Goal: Task Accomplishment & Management: Manage account settings

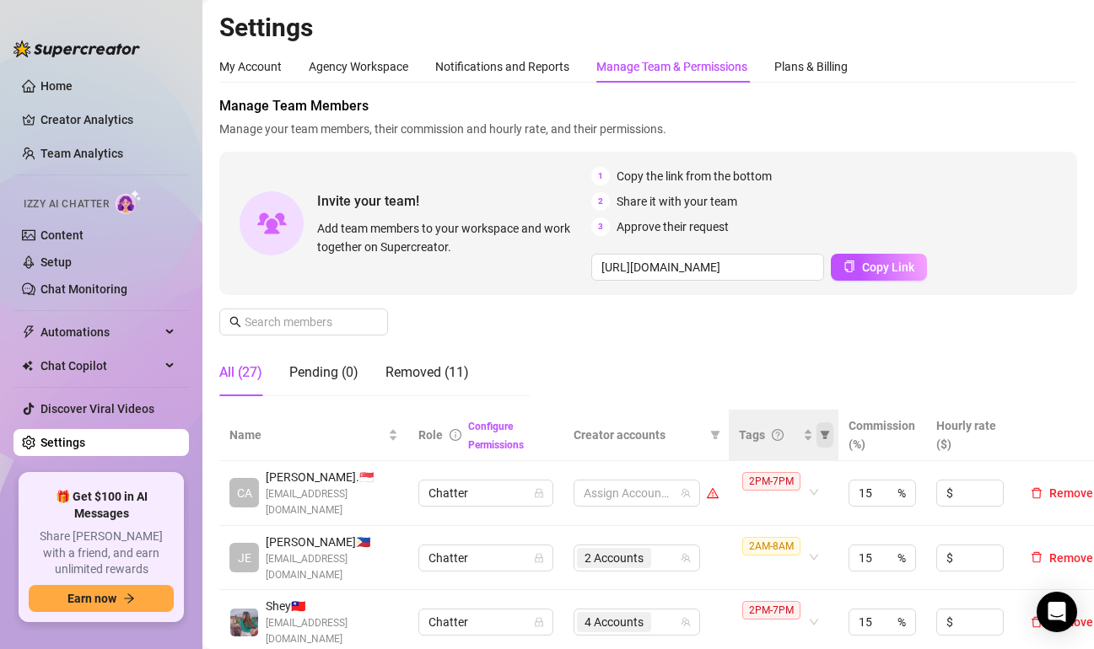
click at [823, 441] on span at bounding box center [824, 435] width 17 height 25
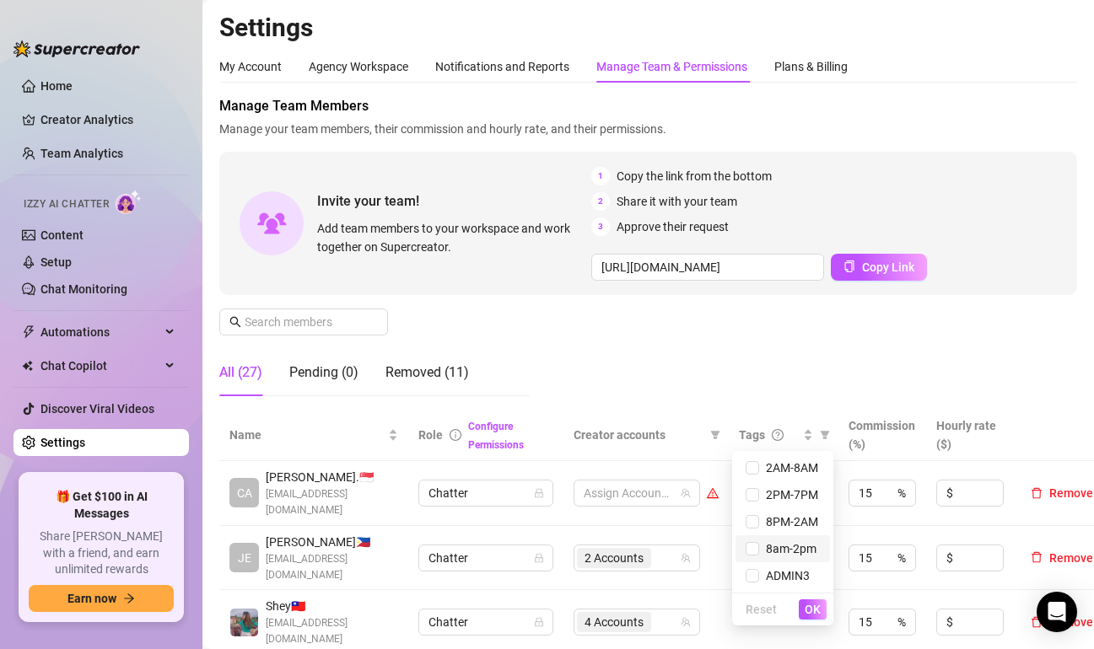
click at [766, 547] on span "8am-2pm" at bounding box center [787, 548] width 57 height 13
checkbox input "true"
click at [814, 603] on span "OK" at bounding box center [813, 609] width 16 height 13
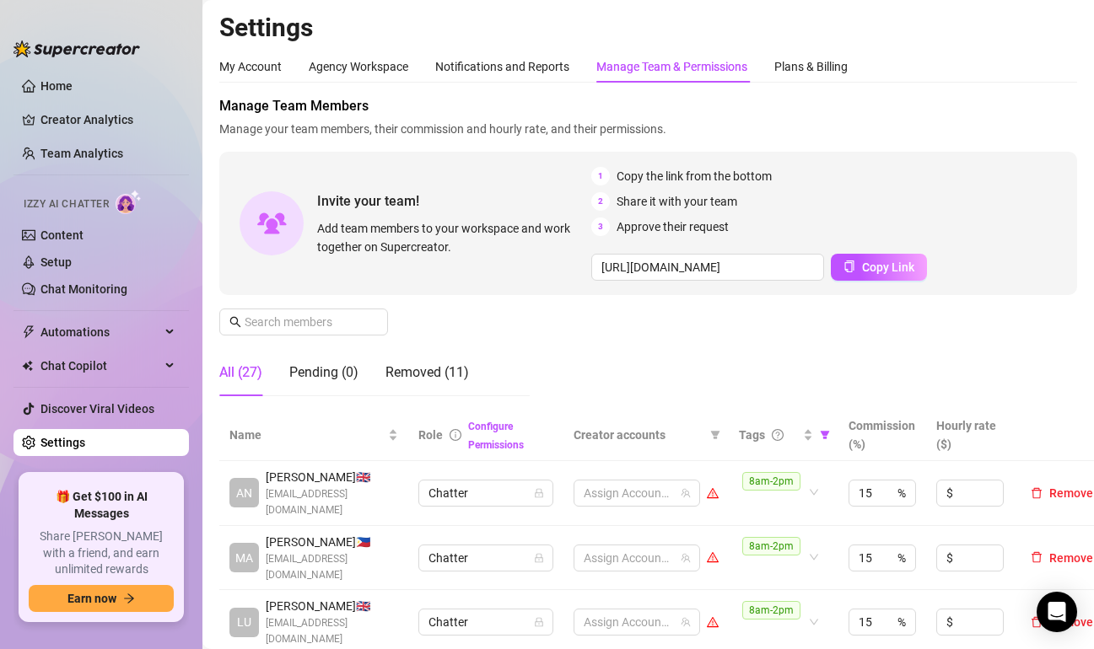
click at [595, 310] on div "Manage Team Members Manage your team members, their commission and hourly rate,…" at bounding box center [648, 253] width 858 height 314
click at [643, 488] on div at bounding box center [628, 494] width 102 height 24
type input "cooc"
click at [614, 452] on span "Select tree node" at bounding box center [607, 451] width 13 height 13
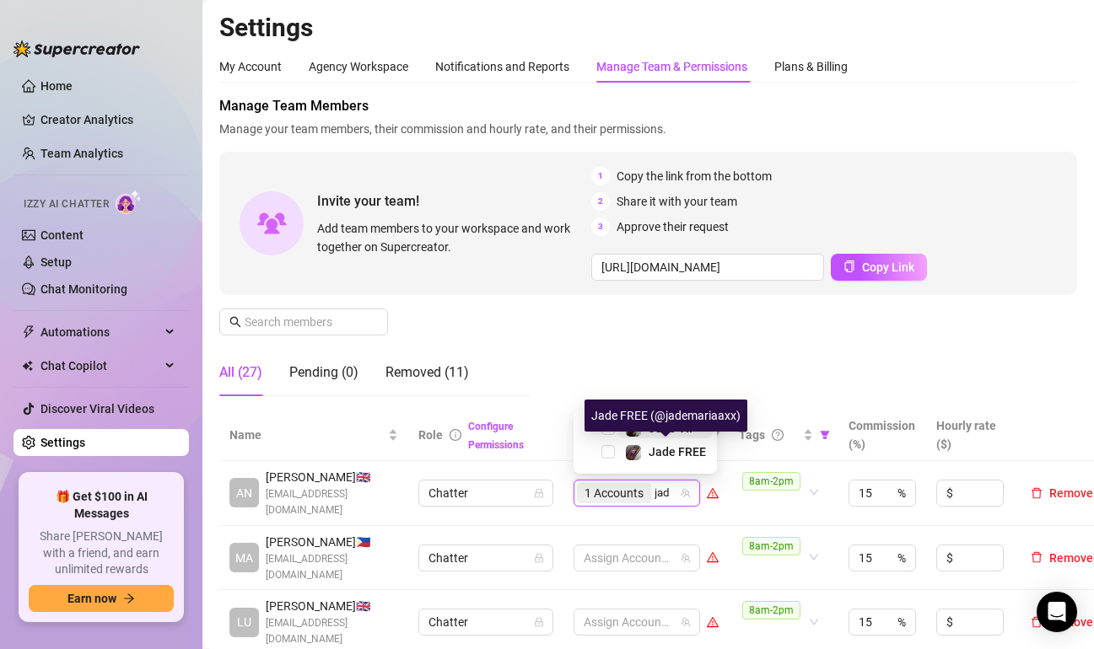
type input "jade"
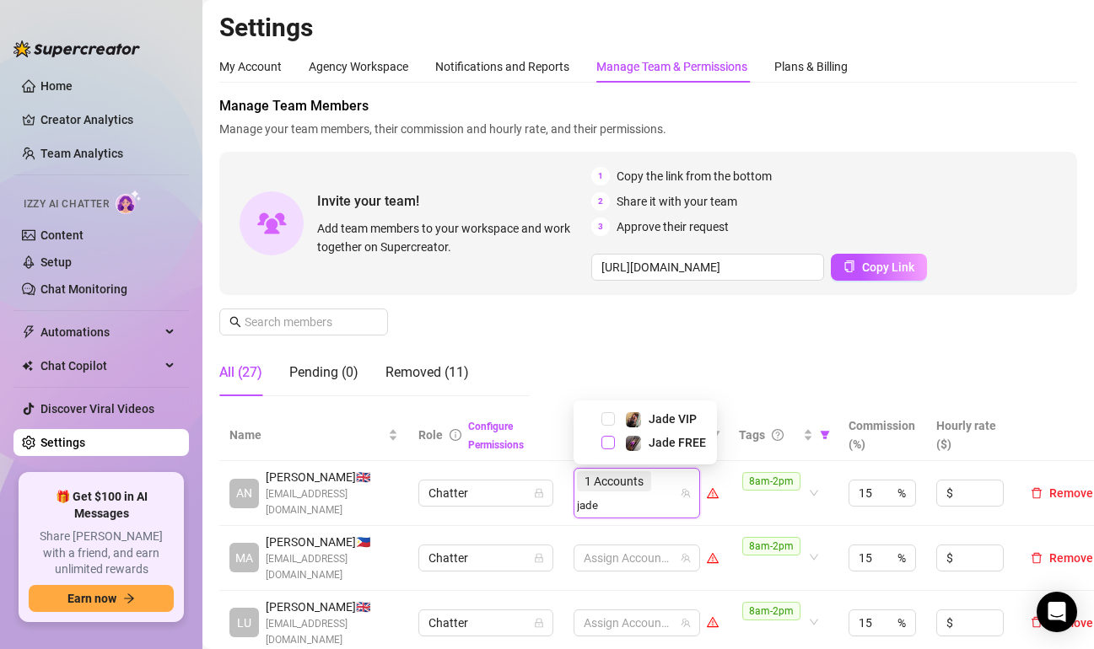
click at [611, 445] on span "Select tree node" at bounding box center [607, 442] width 13 height 13
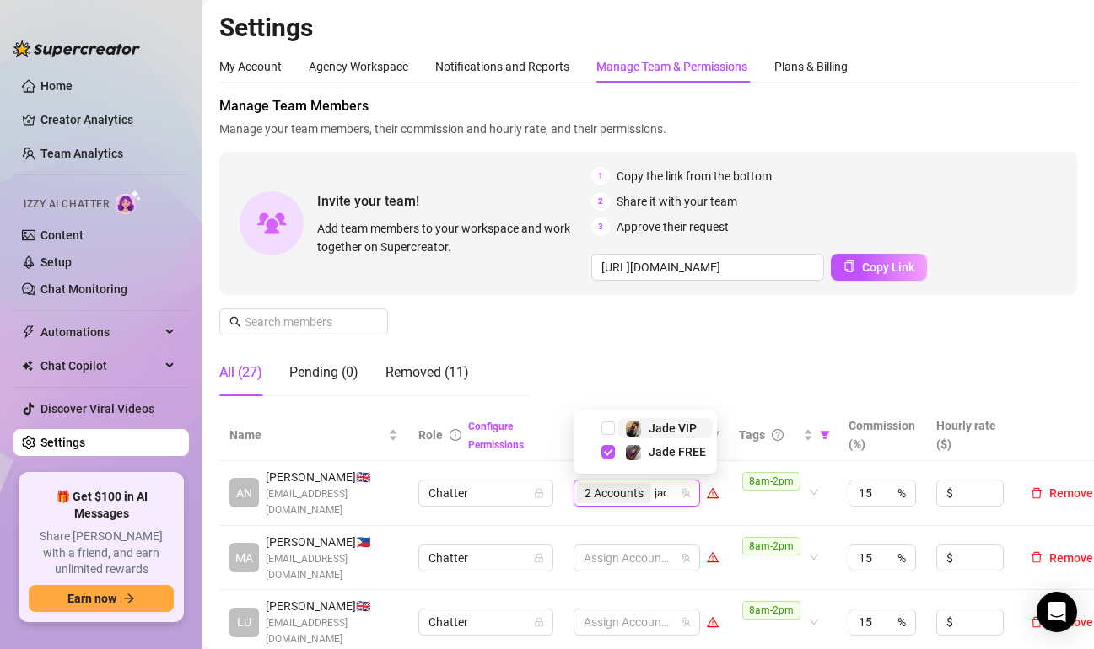
type input "jade"
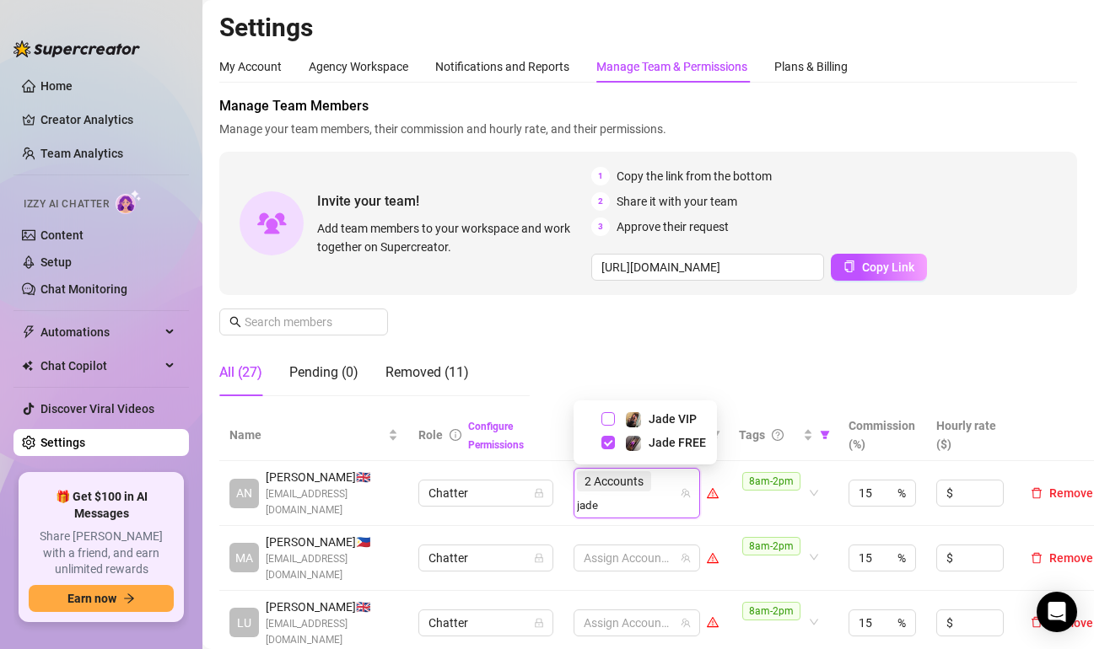
click at [610, 423] on span "Select tree node" at bounding box center [607, 418] width 13 height 13
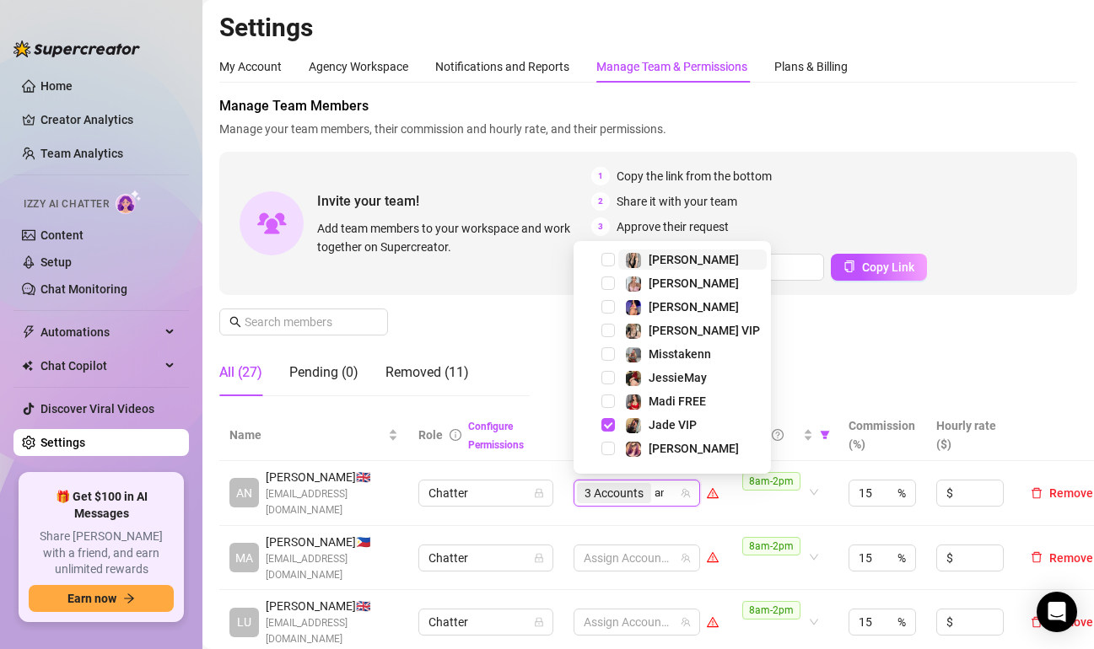
type input "ang"
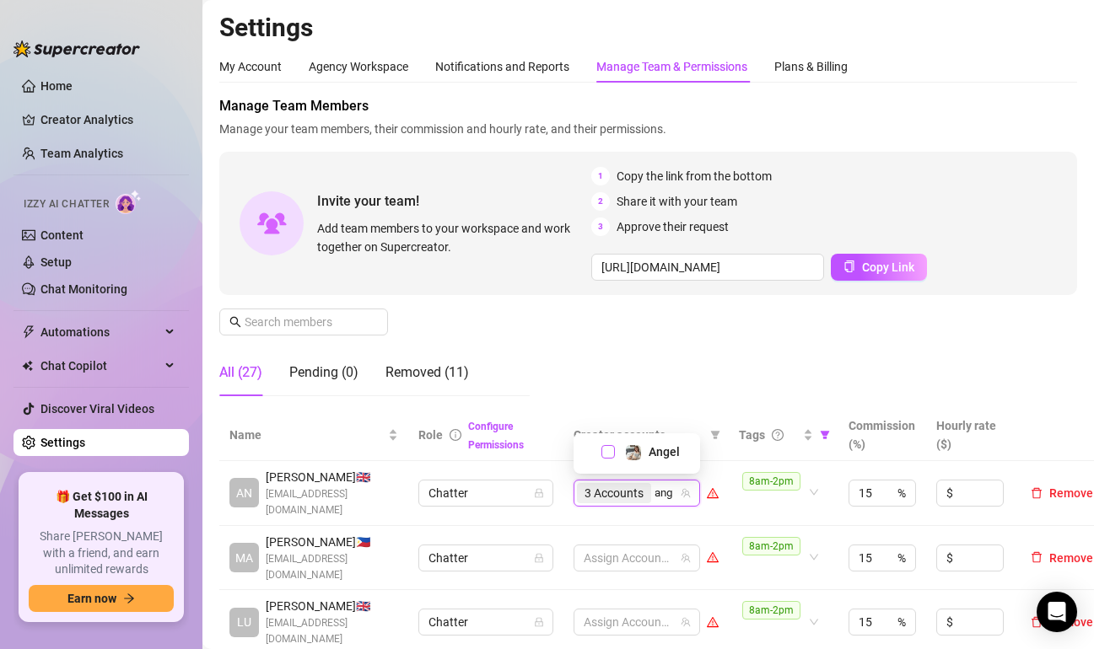
click at [606, 448] on span "Select tree node" at bounding box center [607, 451] width 13 height 13
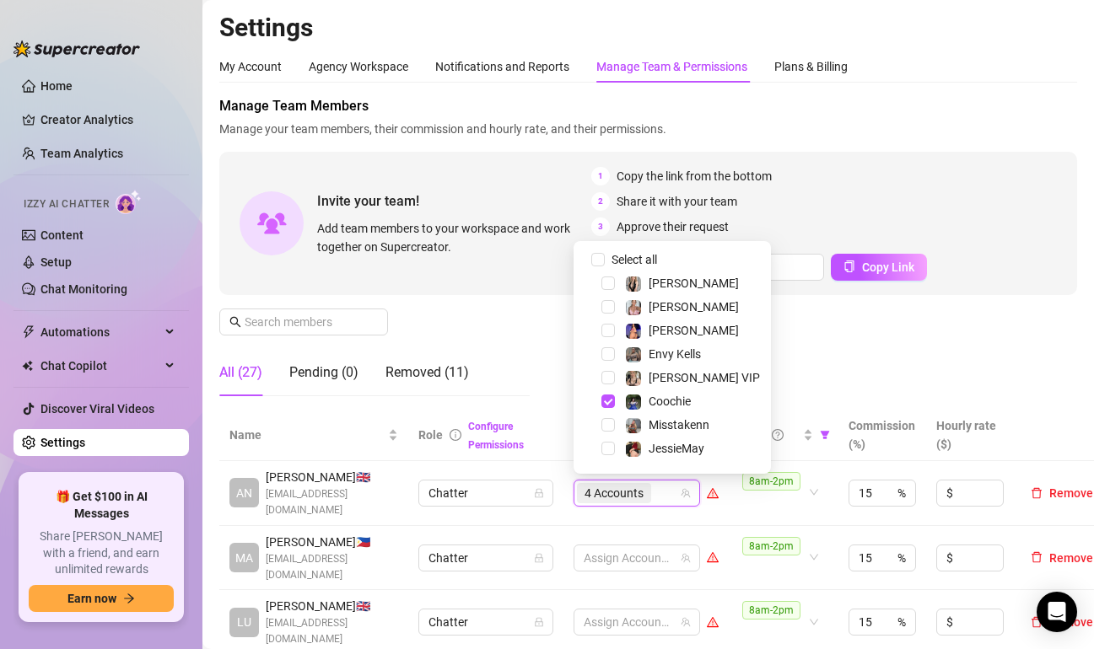
click at [796, 378] on div "Manage Team Members Manage your team members, their commission and hourly rate,…" at bounding box center [648, 253] width 858 height 314
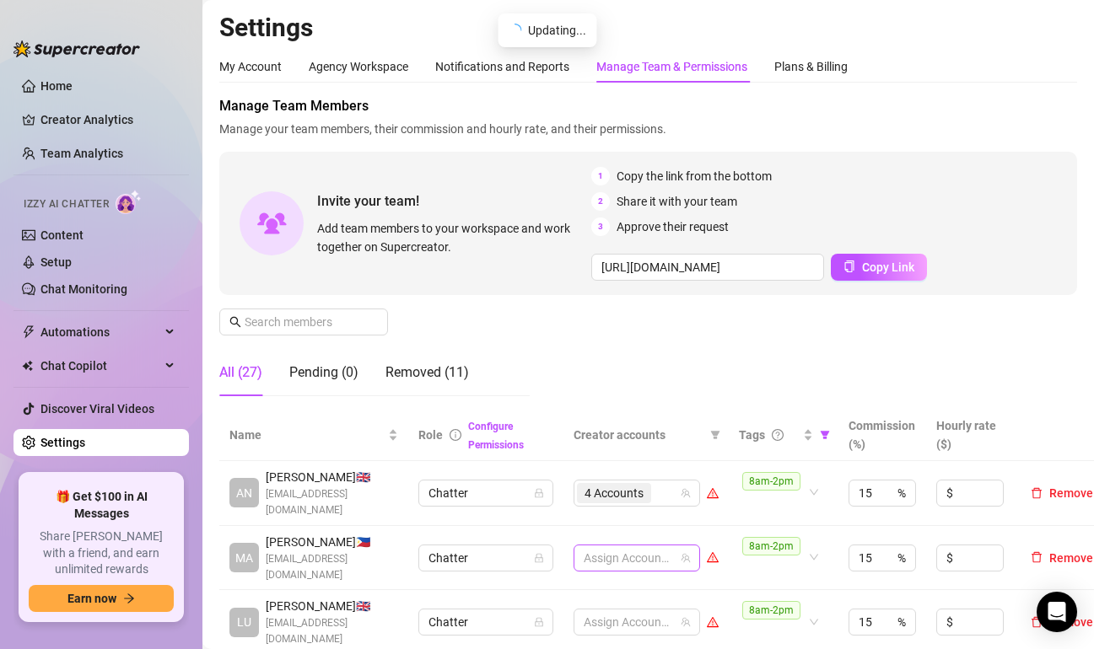
click at [639, 554] on div at bounding box center [628, 559] width 102 height 24
type input "c"
type input "prin"
click at [602, 513] on span "Select tree node" at bounding box center [607, 512] width 13 height 13
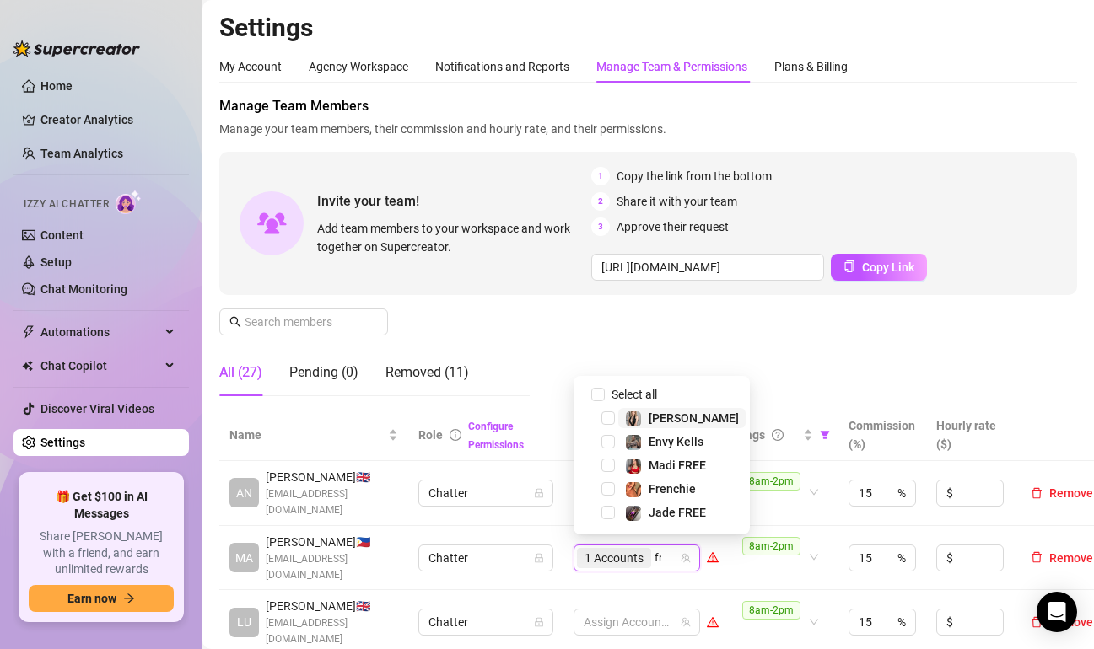
type input "fren"
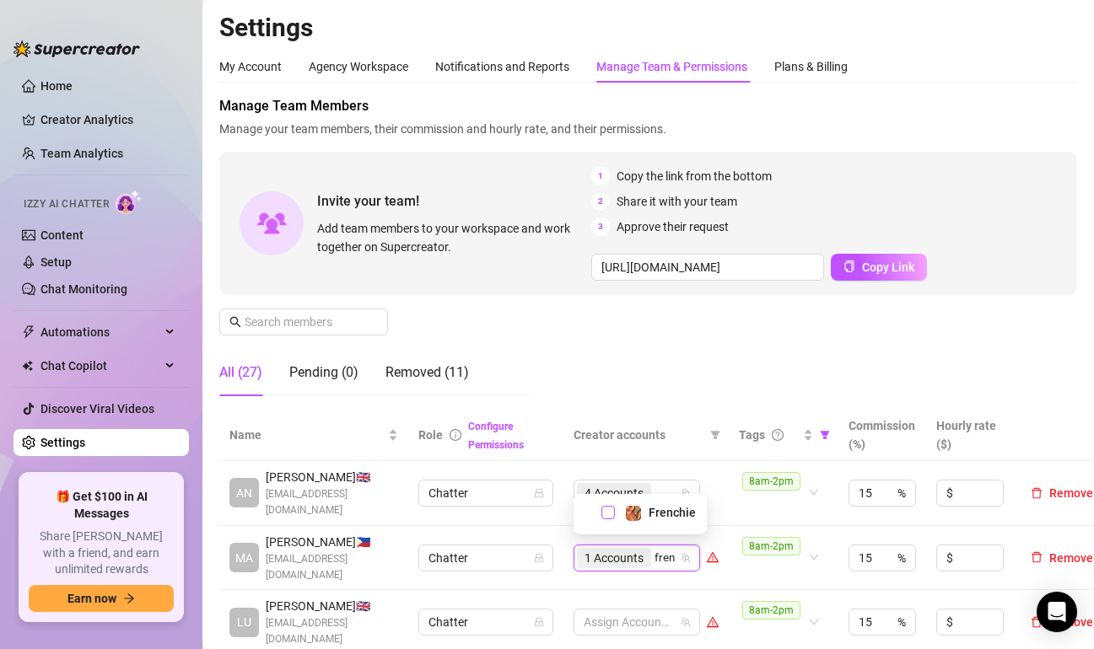
click at [607, 514] on span "Select tree node" at bounding box center [607, 512] width 13 height 13
type input "miss"
click at [606, 502] on span "Select tree node" at bounding box center [607, 503] width 13 height 13
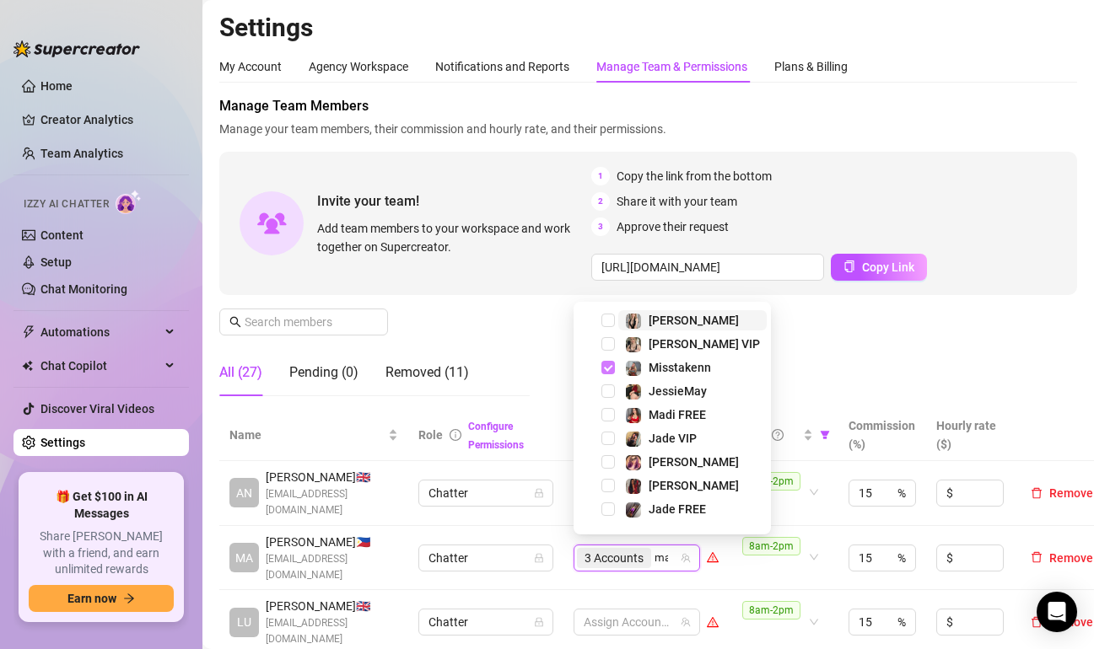
type input "mad"
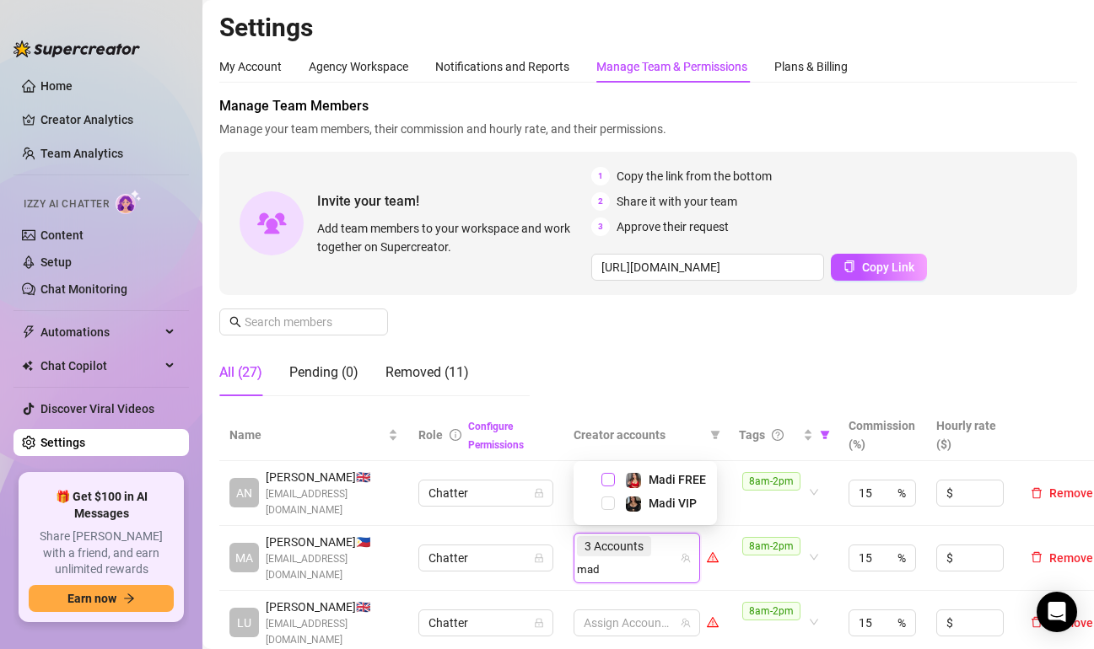
click at [606, 481] on span "Select tree node" at bounding box center [607, 479] width 13 height 13
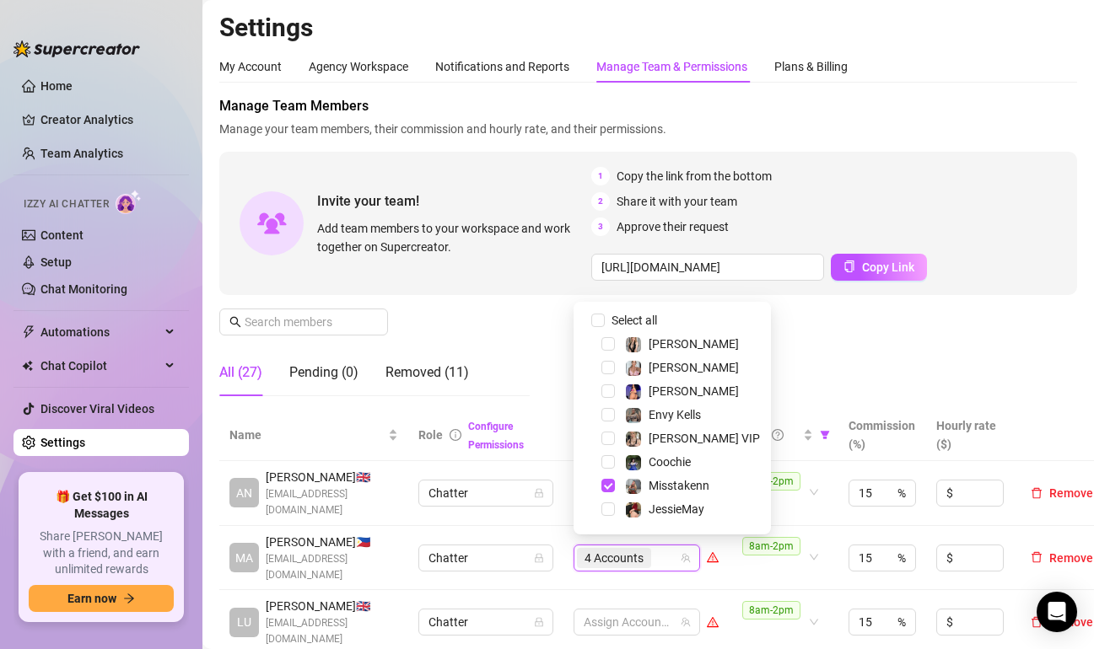
click at [841, 349] on div "Manage Team Members Manage your team members, their commission and hourly rate,…" at bounding box center [648, 253] width 858 height 314
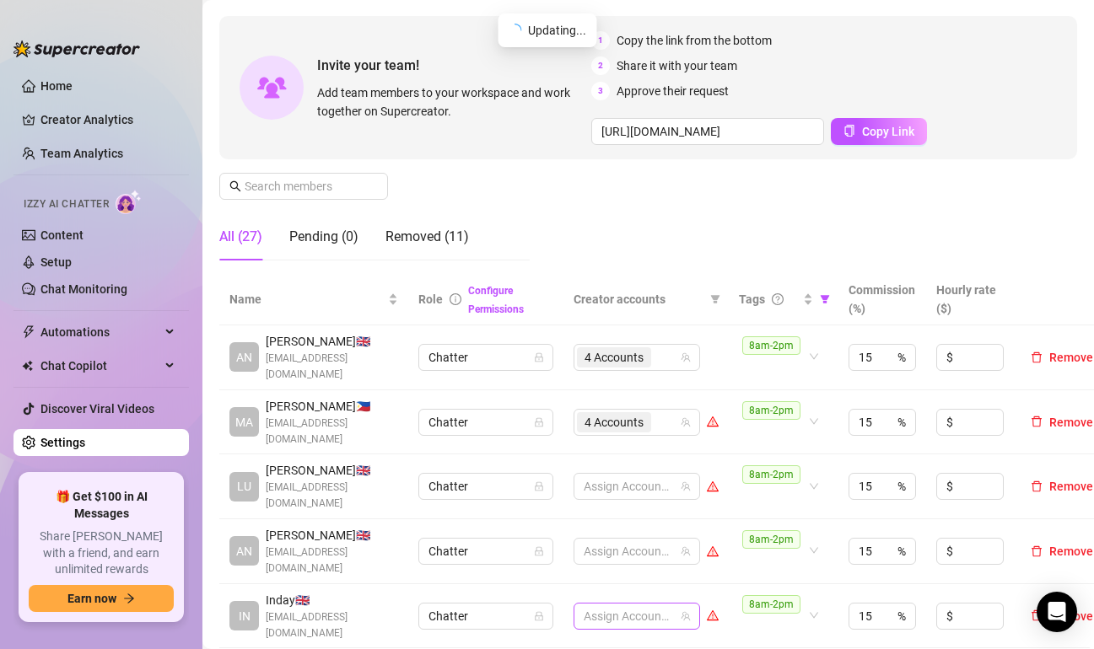
scroll to position [253, 0]
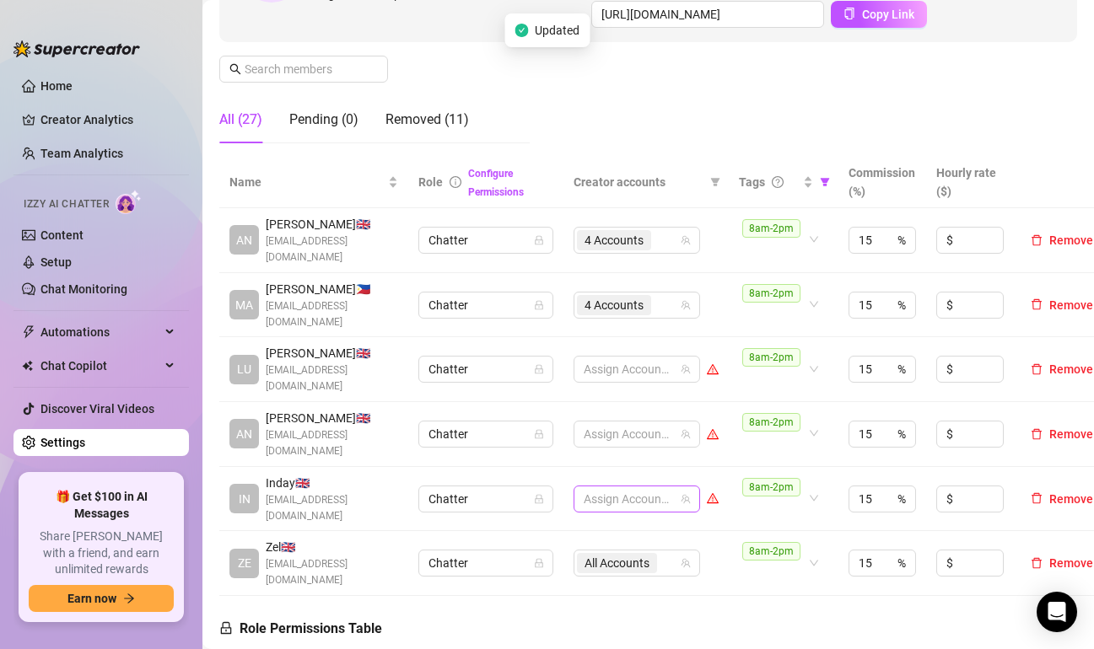
click at [601, 487] on div at bounding box center [628, 499] width 102 height 24
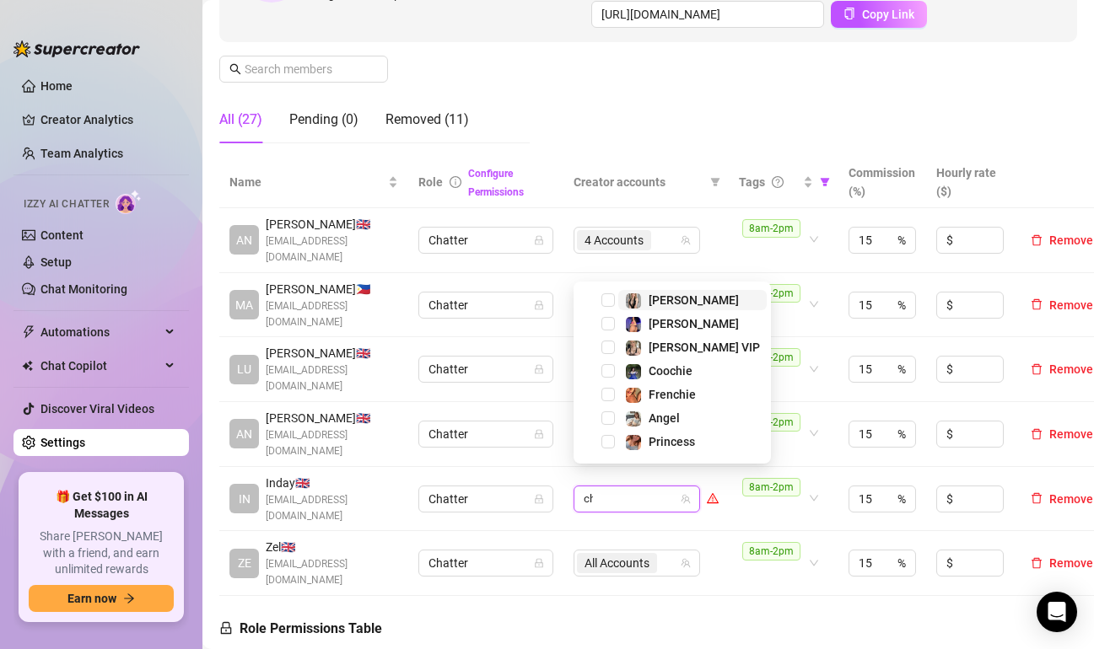
type input "chy"
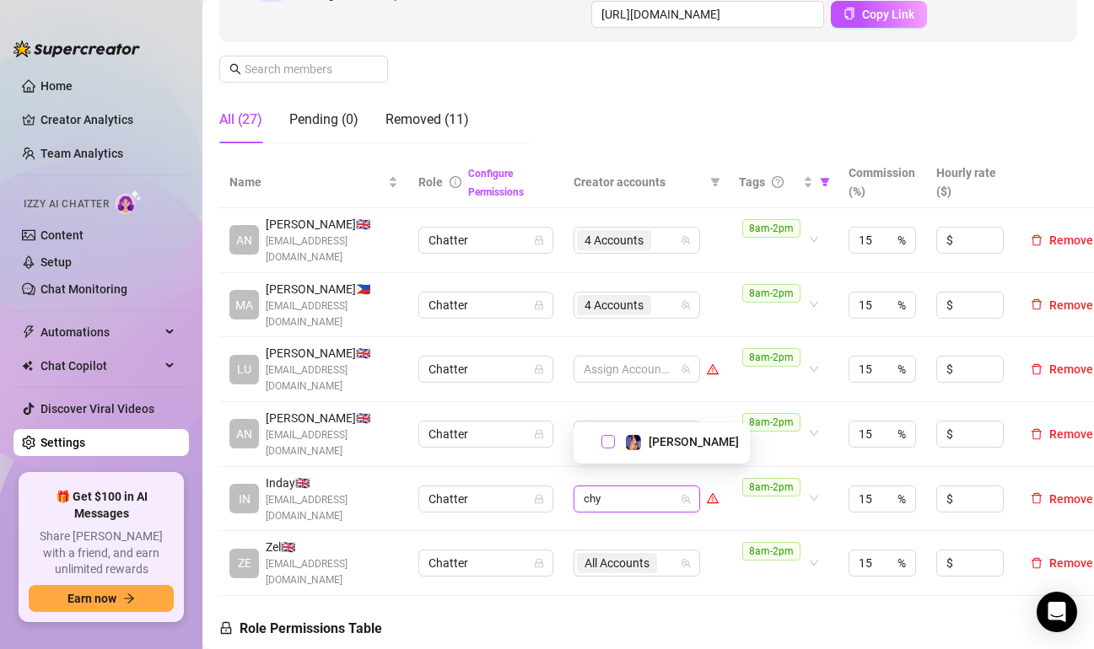
click at [608, 441] on span "Select tree node" at bounding box center [607, 441] width 13 height 13
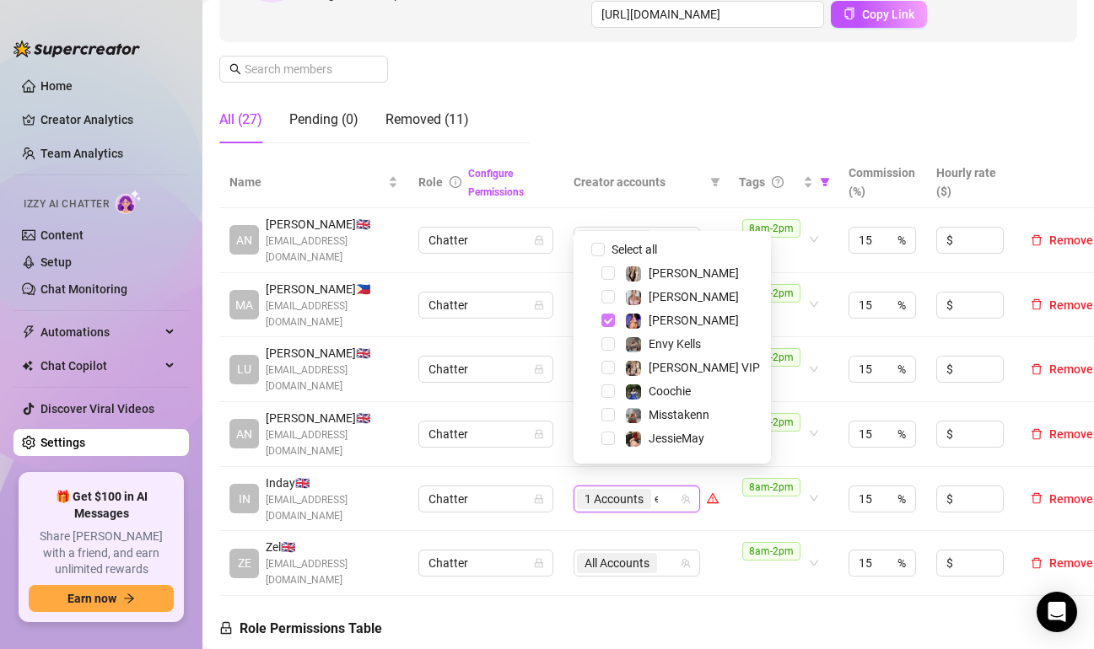
type input "env"
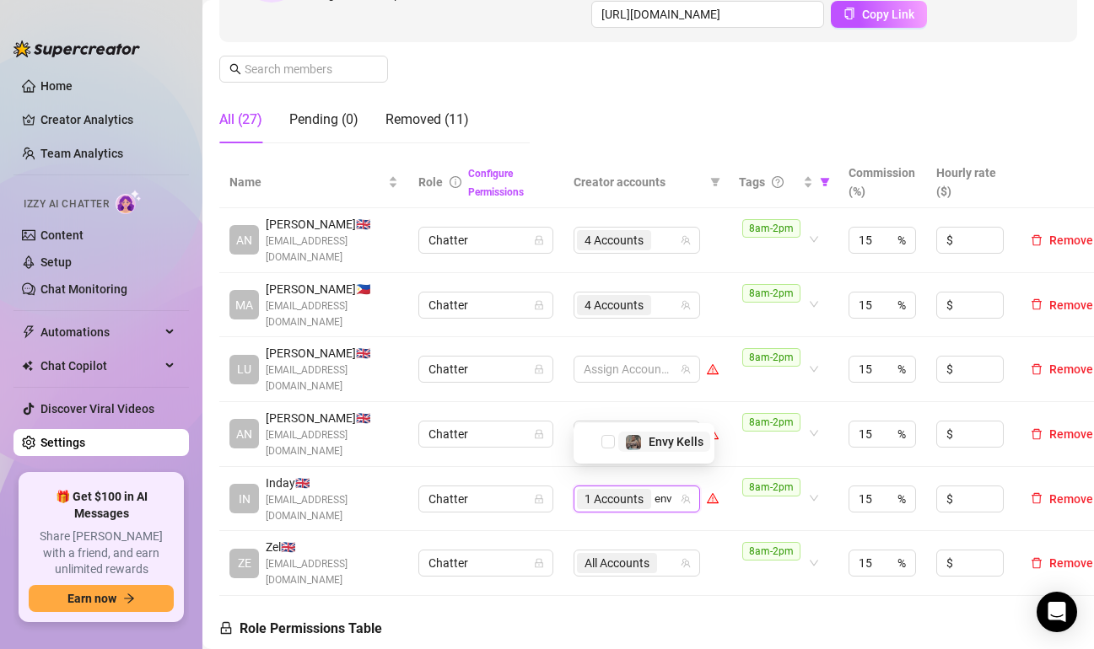
click at [604, 443] on span "Select tree node" at bounding box center [607, 441] width 13 height 13
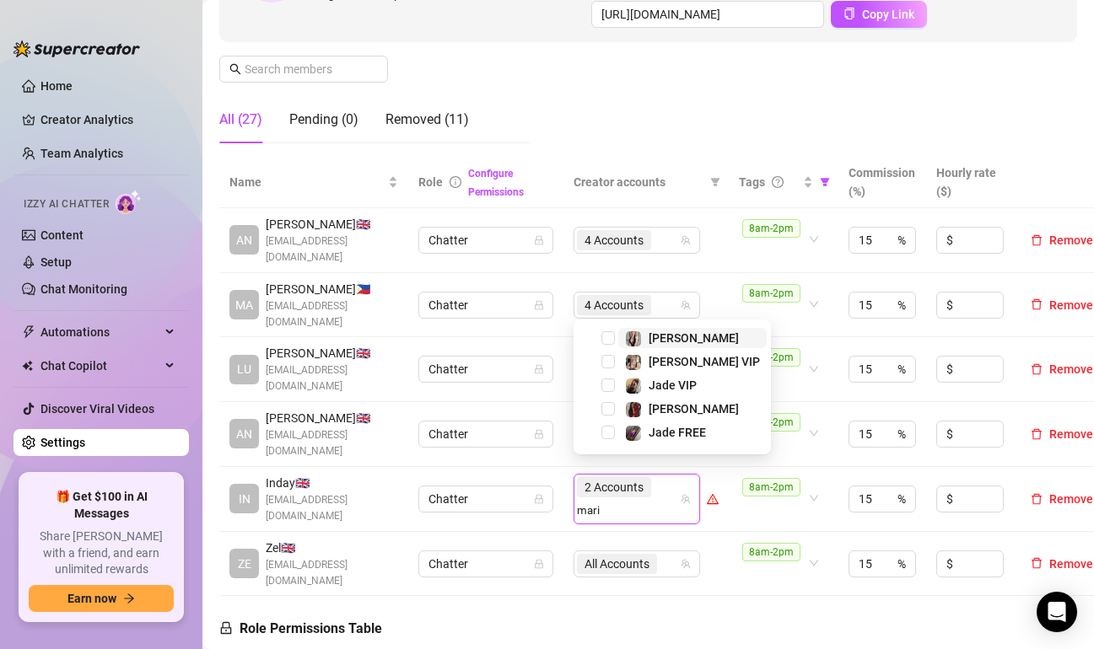
type input "[PERSON_NAME]"
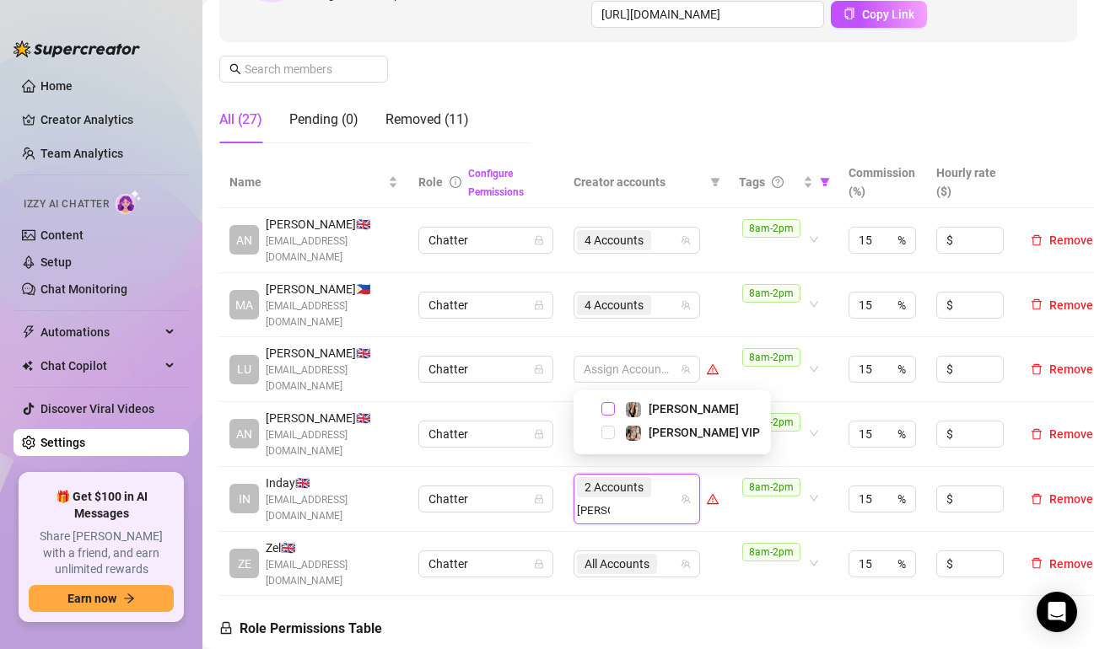
click at [606, 408] on span "Select tree node" at bounding box center [607, 408] width 13 height 13
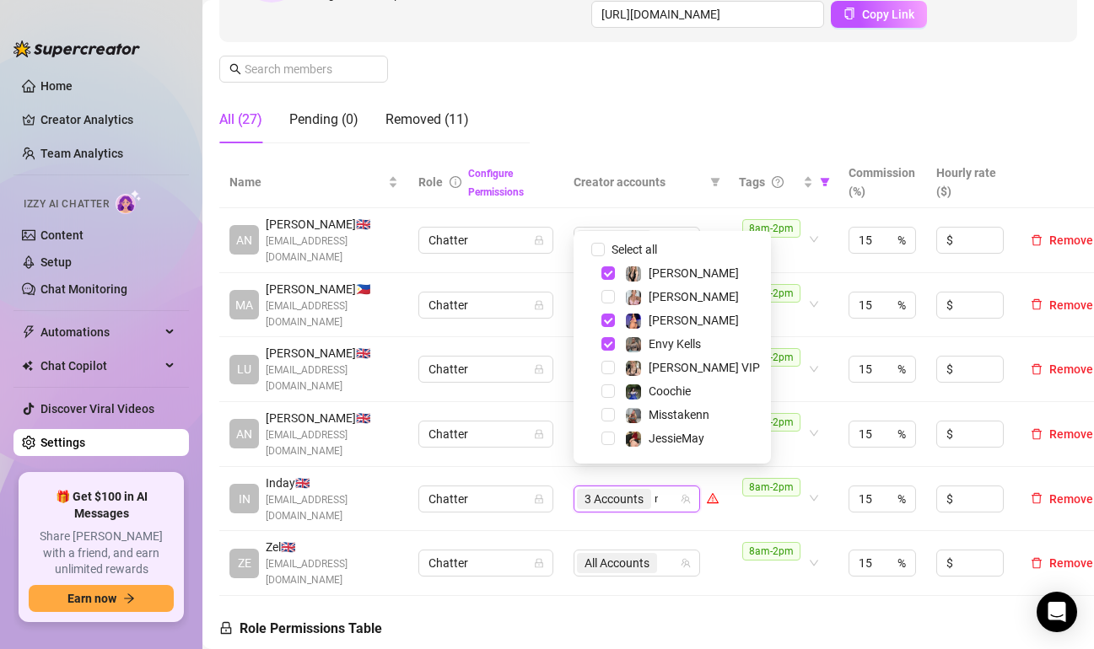
type input "mari"
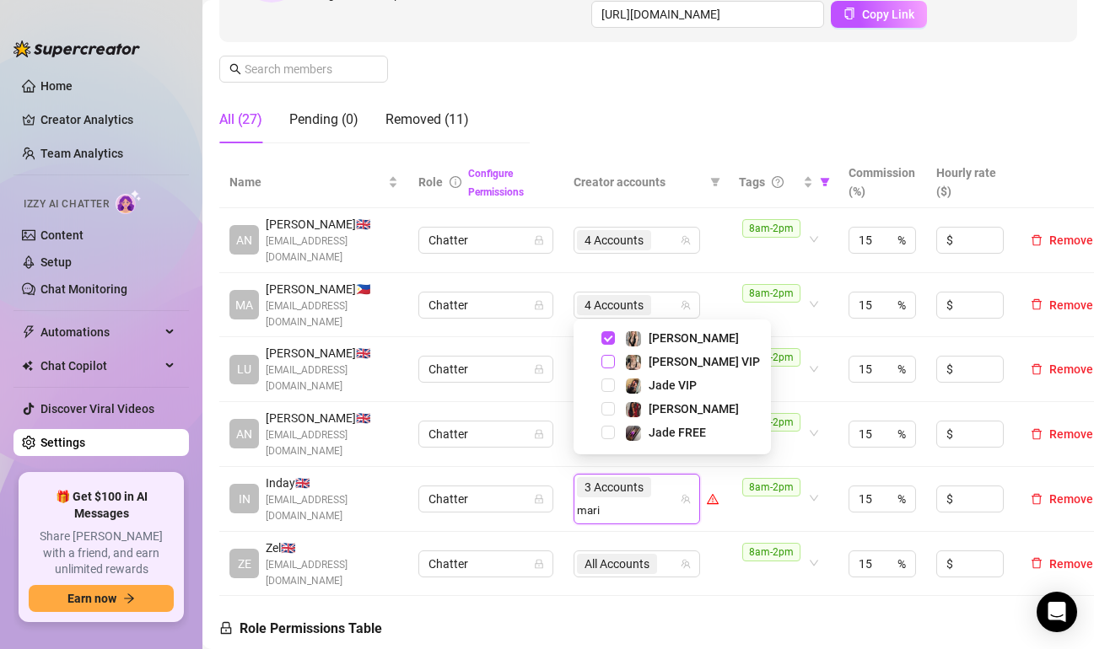
click at [607, 362] on span "Select tree node" at bounding box center [607, 361] width 13 height 13
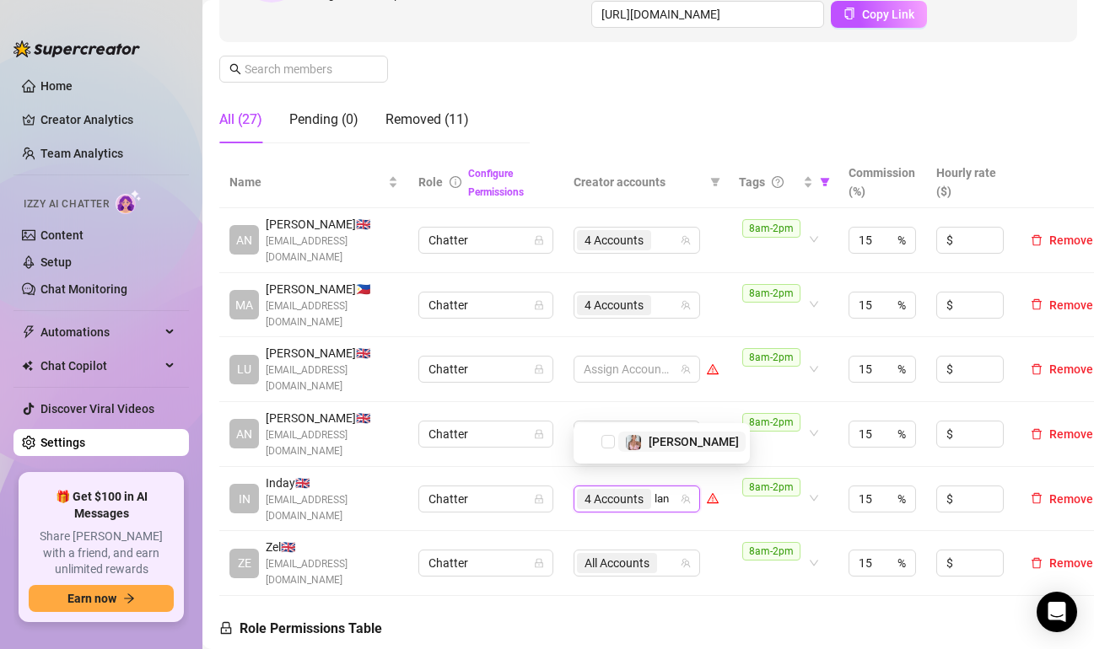
type input "[PERSON_NAME]"
click at [610, 435] on span "Select tree node" at bounding box center [607, 432] width 13 height 13
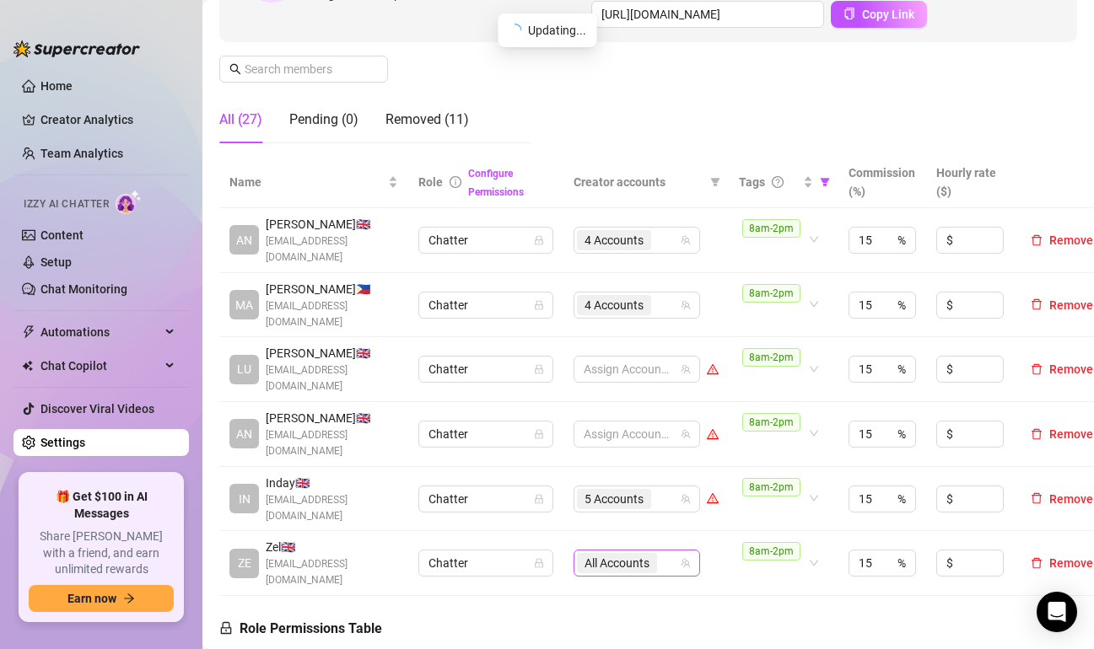
click at [645, 554] on span "All Accounts" at bounding box center [616, 563] width 65 height 19
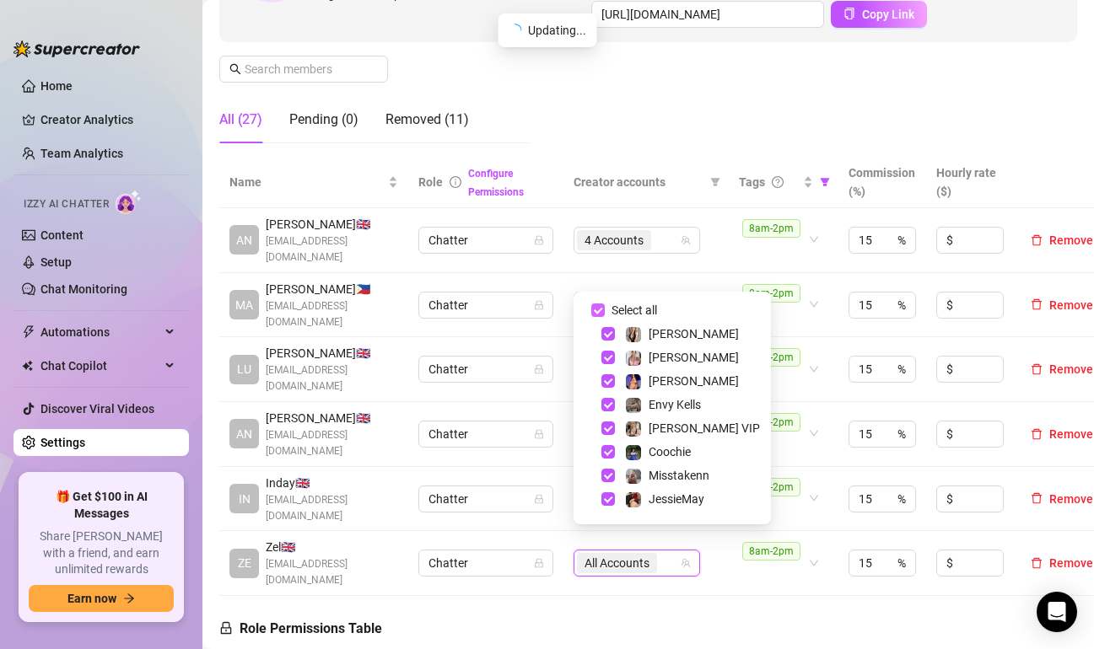
click at [596, 305] on input "Select all" at bounding box center [597, 310] width 13 height 13
checkbox input "false"
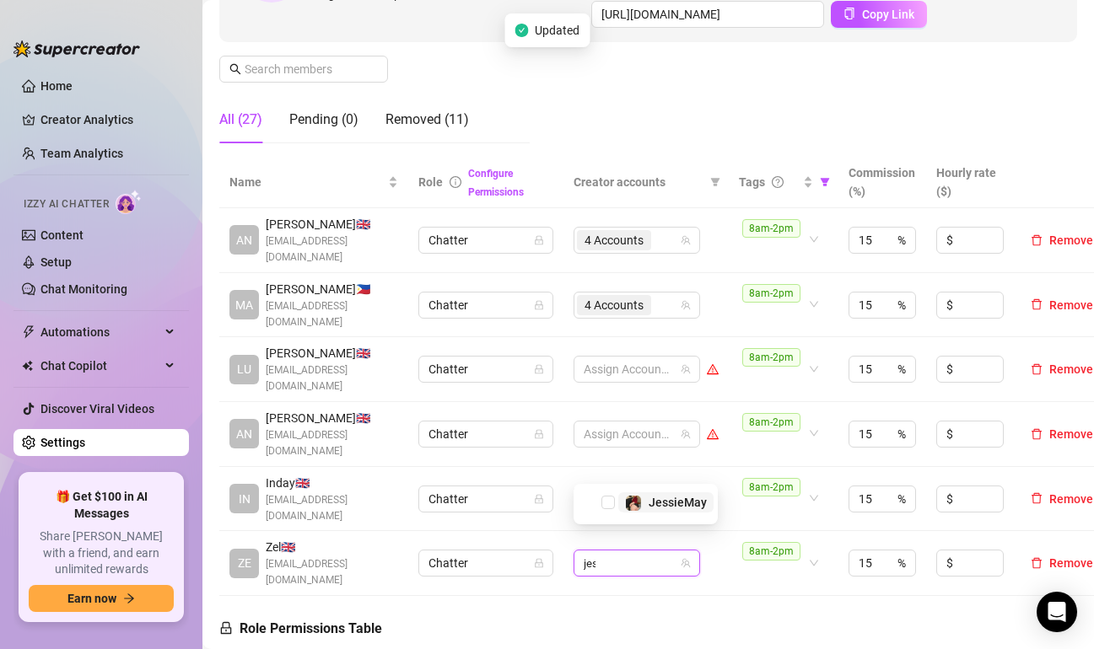
type input "[PERSON_NAME]"
click at [611, 504] on span "Select tree node" at bounding box center [607, 502] width 13 height 13
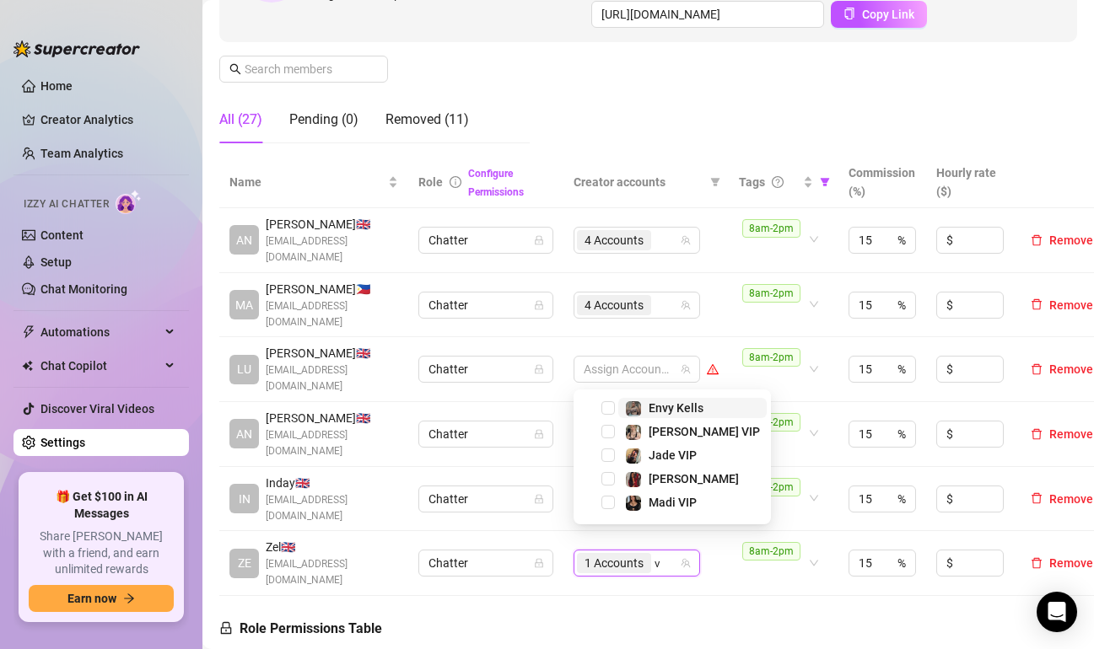
type input "va"
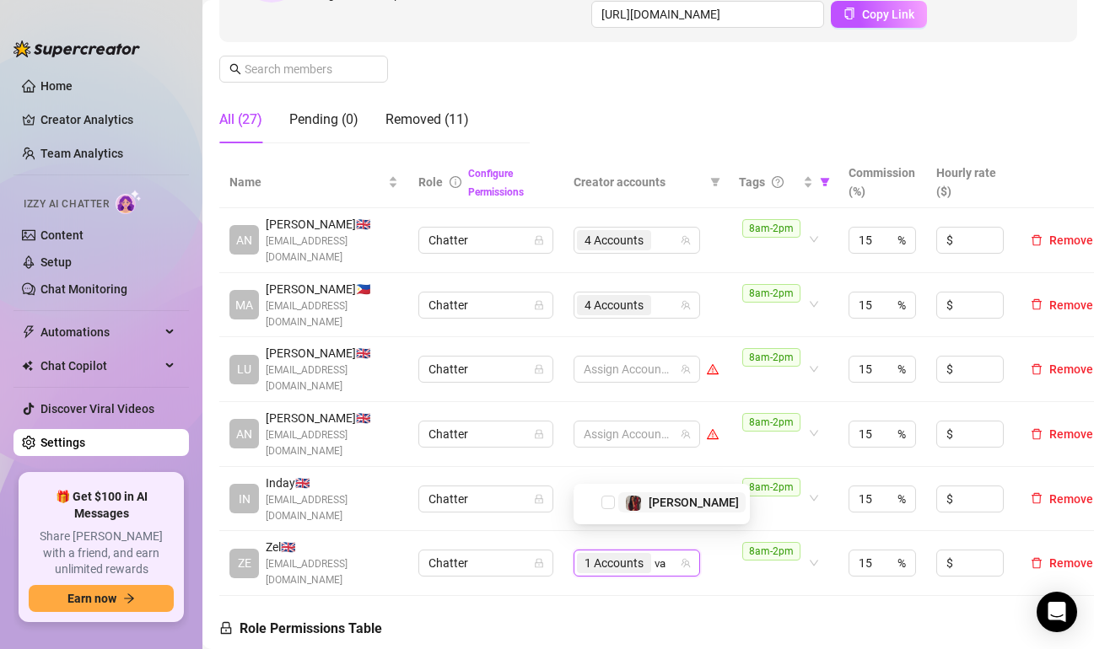
click at [610, 504] on span "Select tree node" at bounding box center [607, 502] width 13 height 13
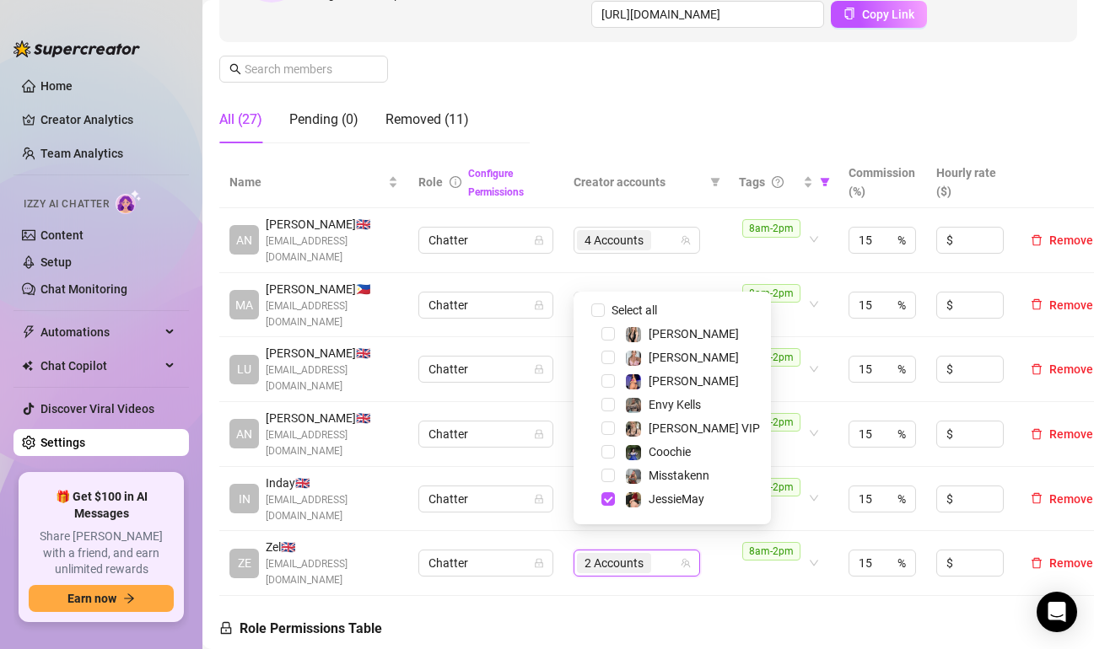
type input "o"
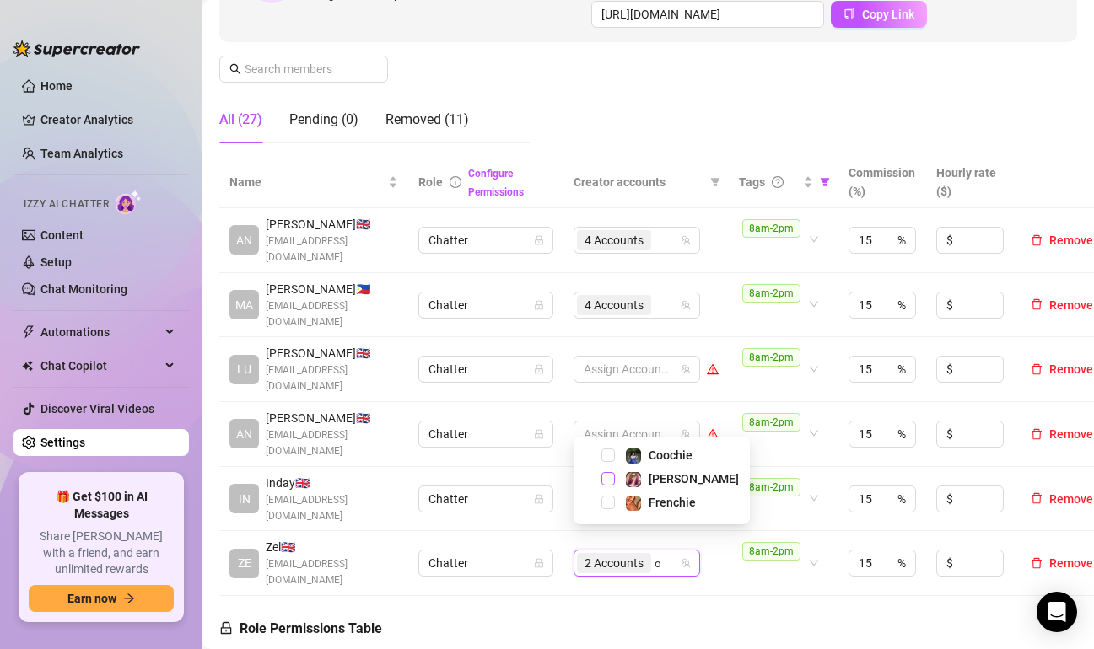
click at [611, 477] on span "Select tree node" at bounding box center [607, 478] width 13 height 13
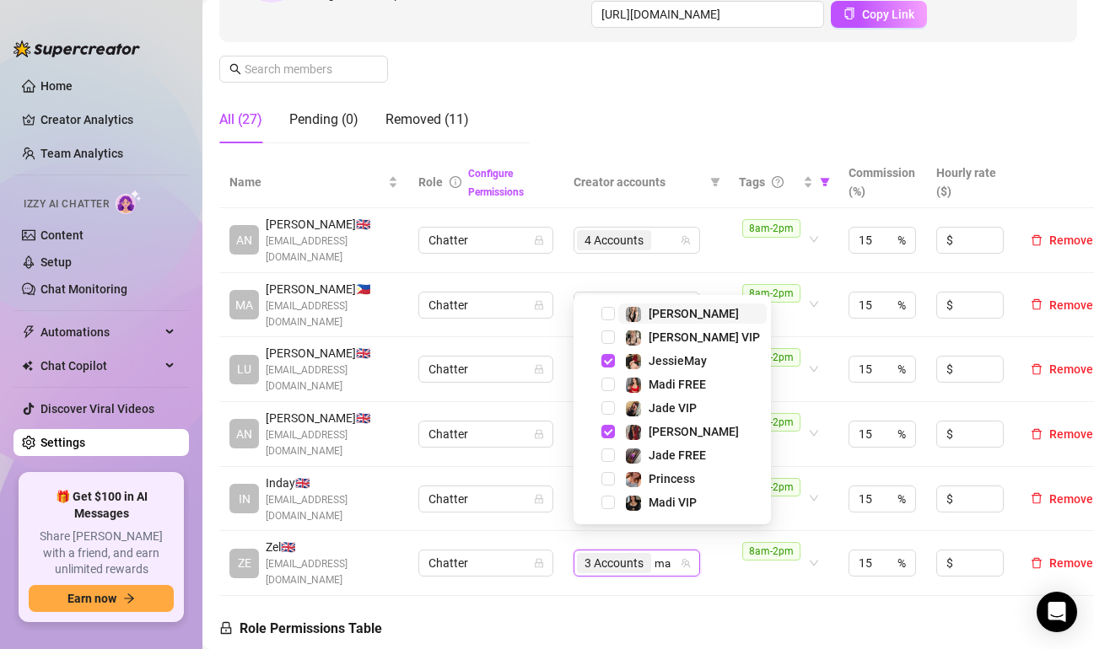
type input "mad"
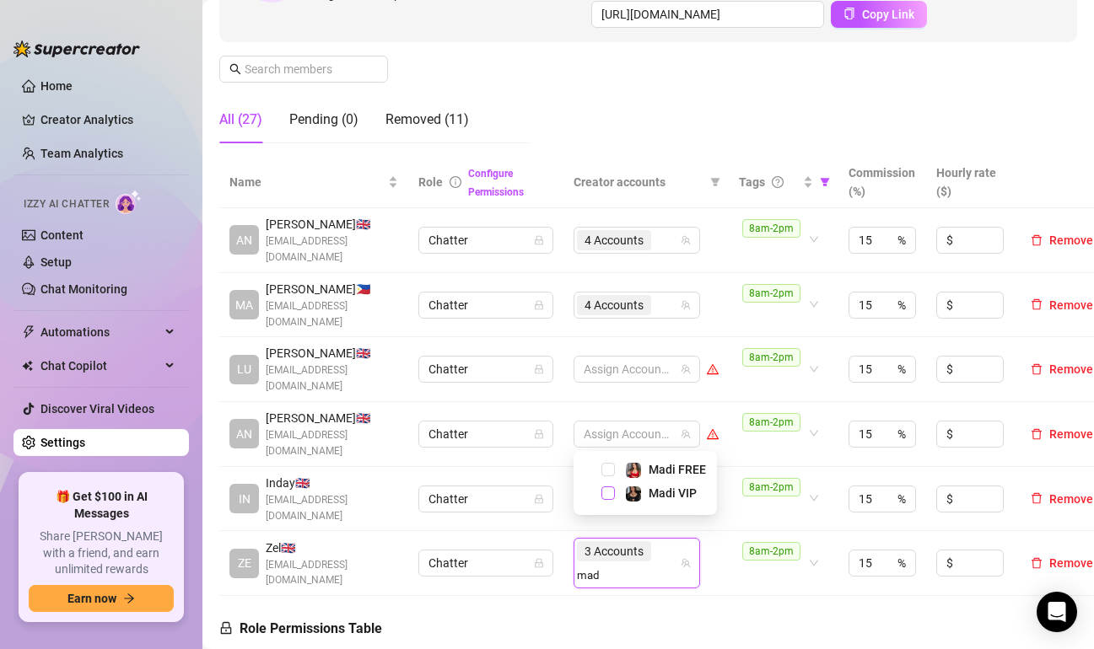
click at [607, 492] on span "Select tree node" at bounding box center [607, 493] width 13 height 13
